Goal: Information Seeking & Learning: Learn about a topic

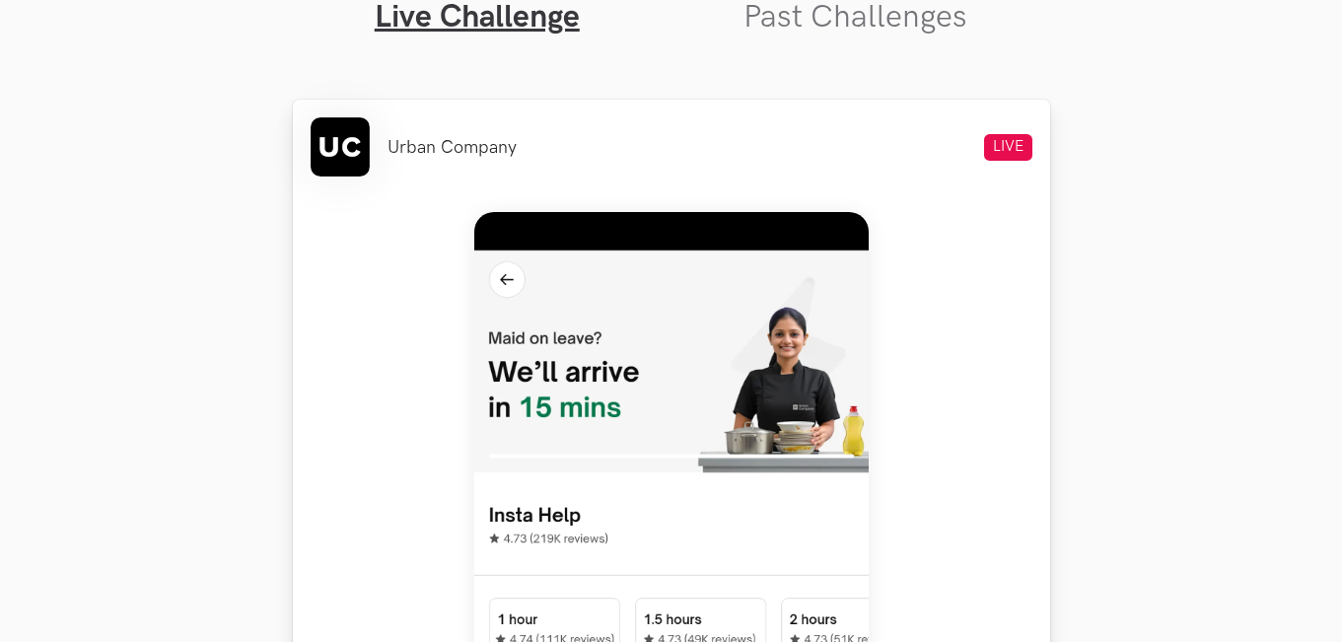
scroll to position [887, 0]
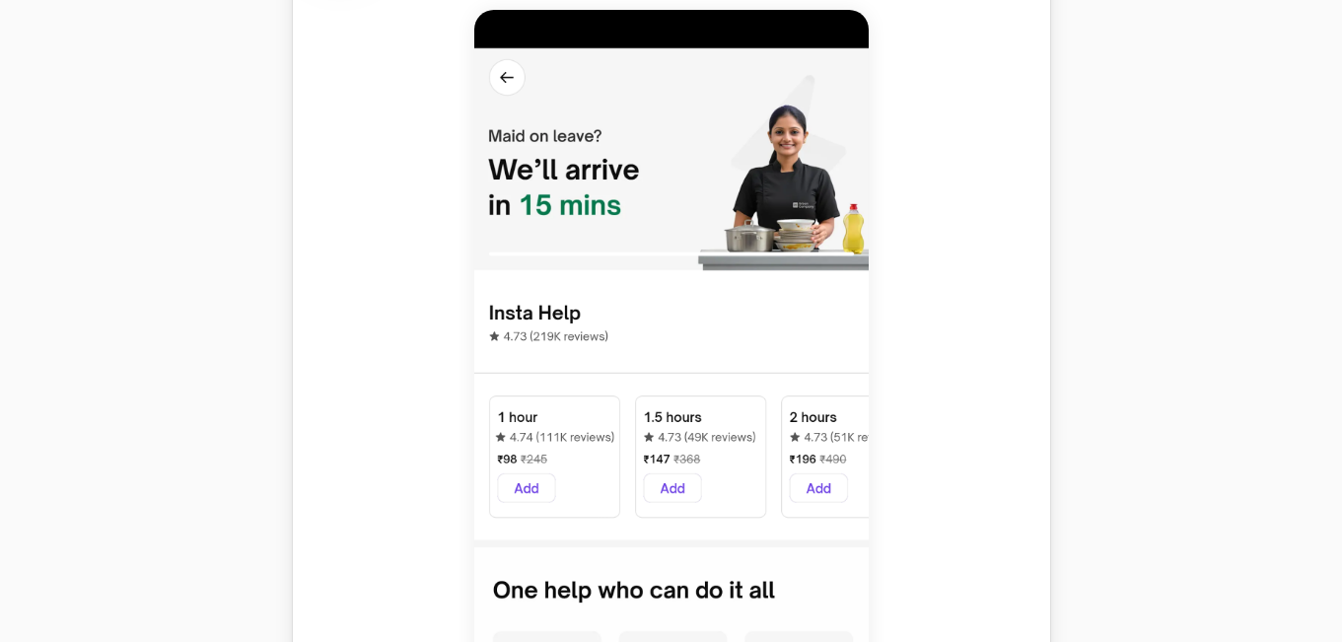
click at [734, 292] on img at bounding box center [671, 448] width 394 height 876
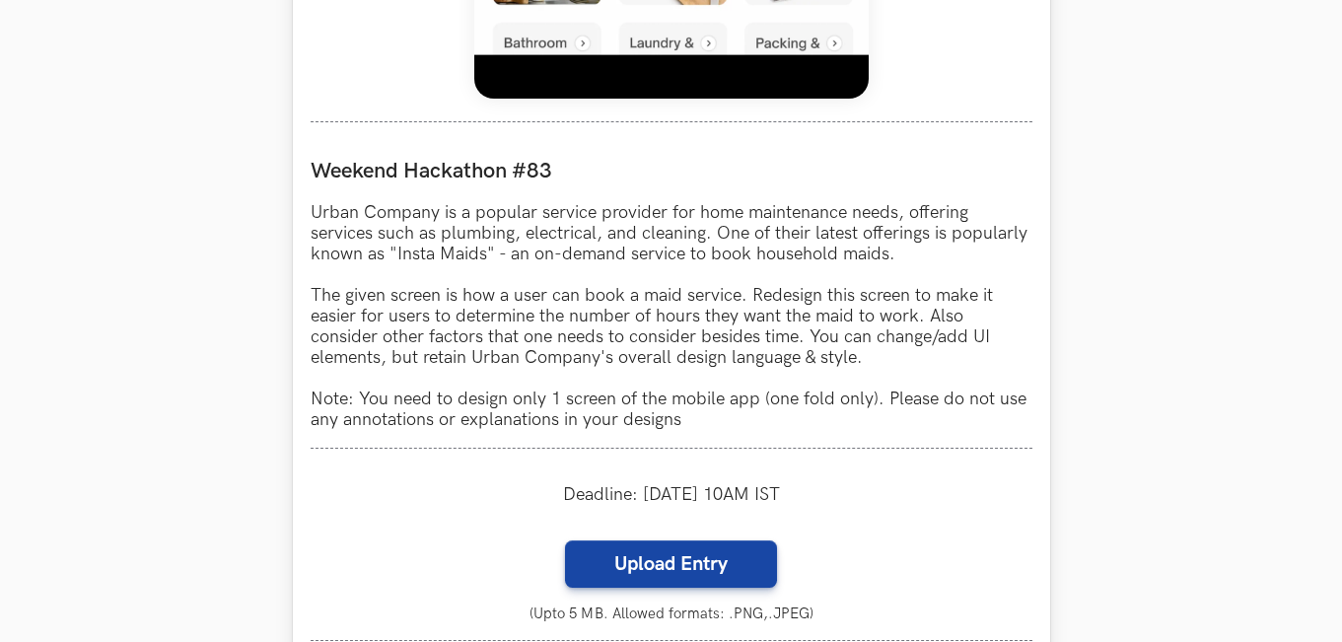
scroll to position [1676, 0]
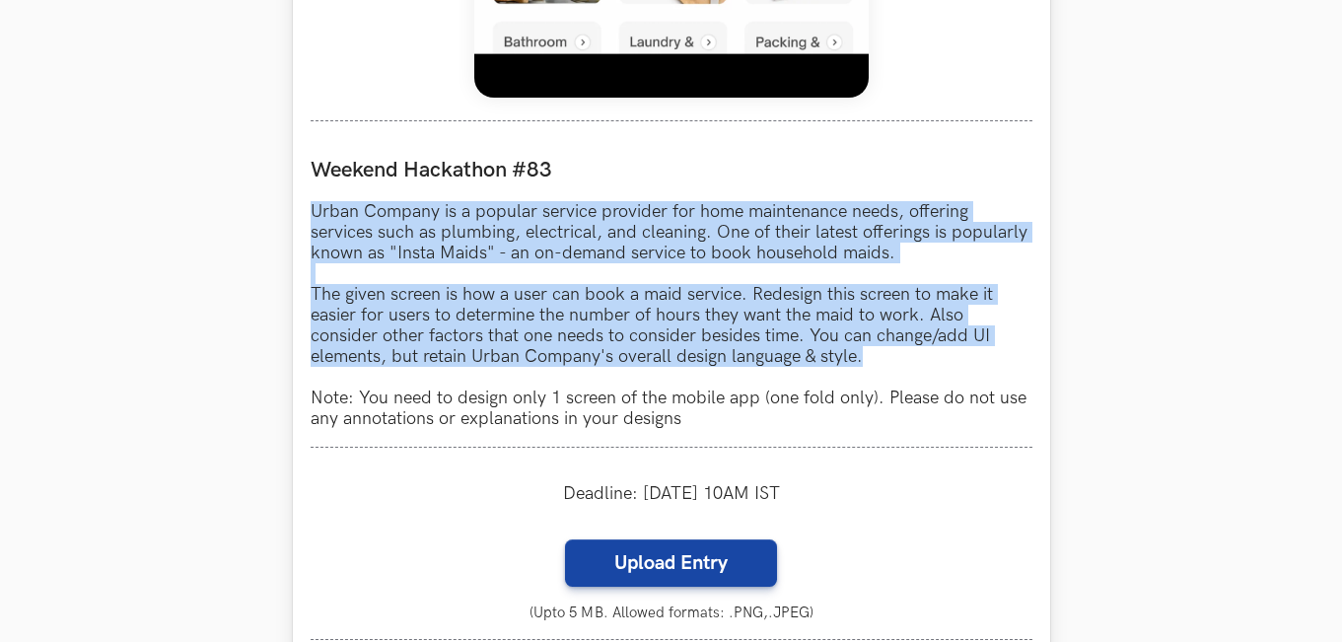
drag, startPoint x: 311, startPoint y: 206, endPoint x: 933, endPoint y: 354, distance: 639.5
click at [933, 354] on p "Urban Company is a popular service provider for home maintenance needs, offerin…" at bounding box center [672, 315] width 722 height 228
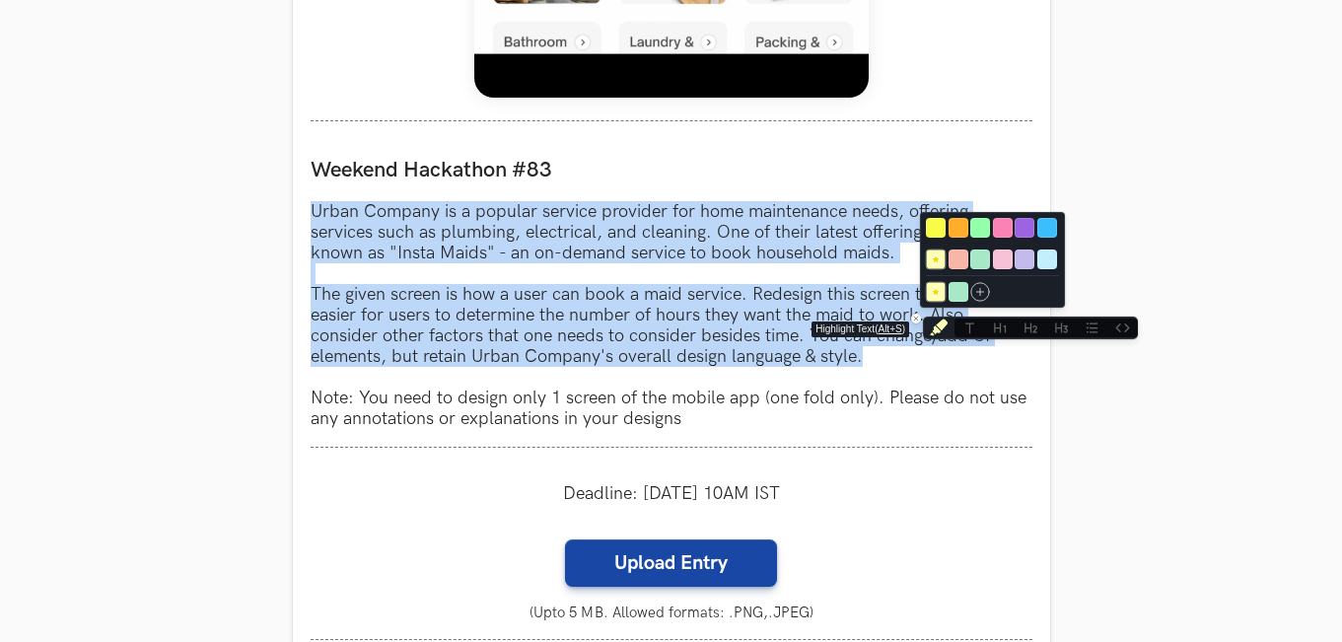
copy p "Urban Company is a popular service provider for home maintenance needs, offerin…"
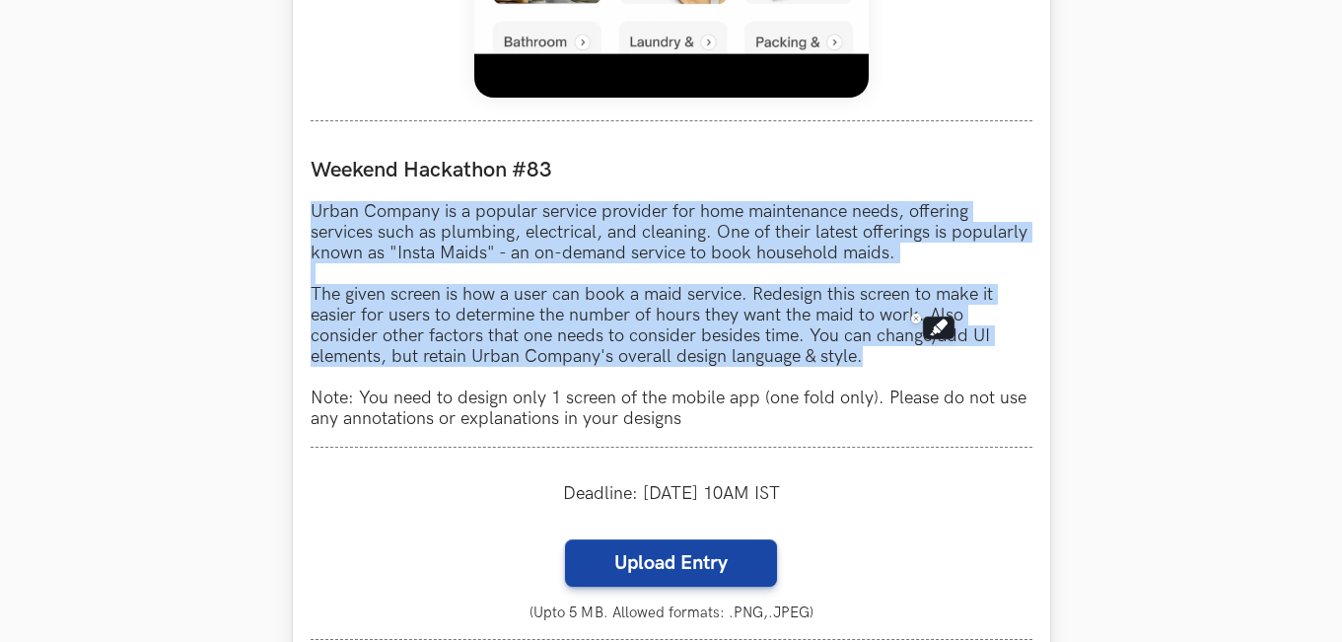
click at [743, 304] on p "Urban Company is a popular service provider for home maintenance needs, offerin…" at bounding box center [672, 315] width 722 height 228
